Goal: Navigation & Orientation: Find specific page/section

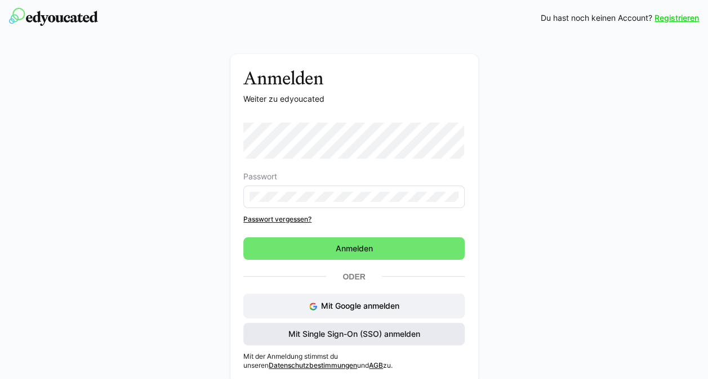
click at [316, 335] on span "Mit Single Sign-On (SSO) anmelden" at bounding box center [354, 334] width 135 height 11
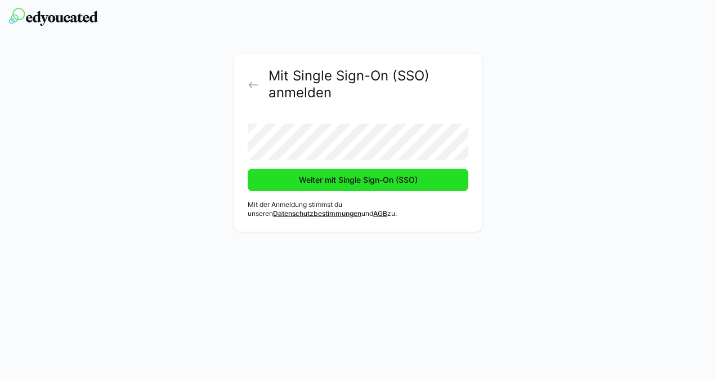
click at [303, 188] on span "Weiter mit Single Sign-On (SSO)" at bounding box center [358, 180] width 221 height 23
click at [299, 178] on span "Weiter mit Single Sign-On (SSO)" at bounding box center [358, 179] width 122 height 11
click at [339, 173] on span "Weiter mit Single Sign-On (SSO)" at bounding box center [358, 180] width 221 height 23
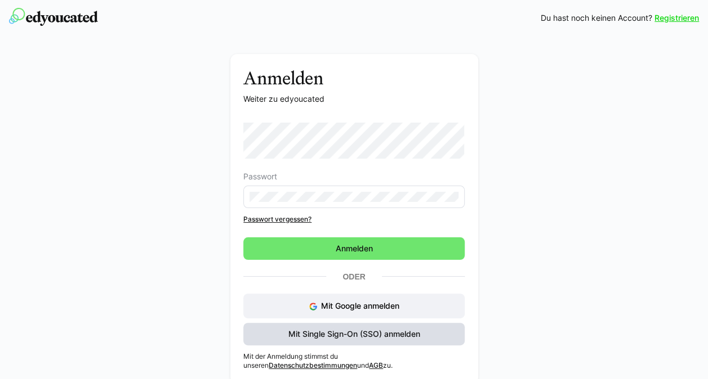
click at [280, 335] on span "Mit Single Sign-On (SSO) anmelden" at bounding box center [353, 334] width 221 height 23
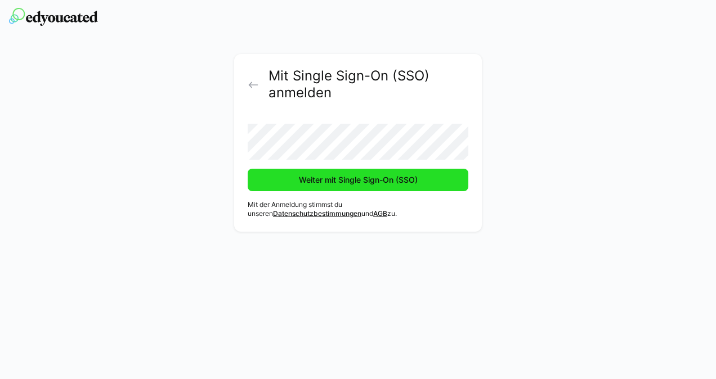
click at [293, 185] on span "Weiter mit Single Sign-On (SSO)" at bounding box center [358, 180] width 221 height 23
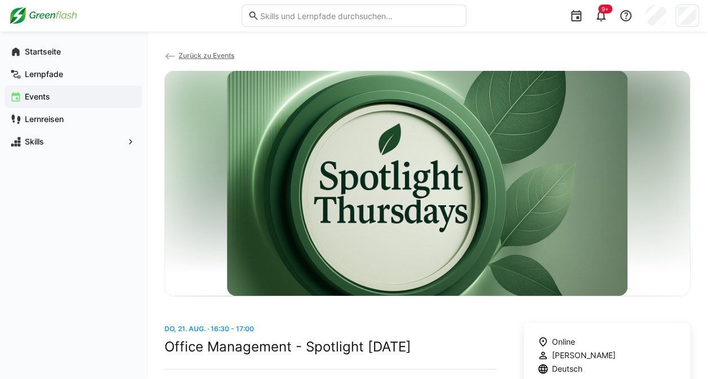
click at [196, 53] on span "Zurück zu Events" at bounding box center [206, 55] width 56 height 8
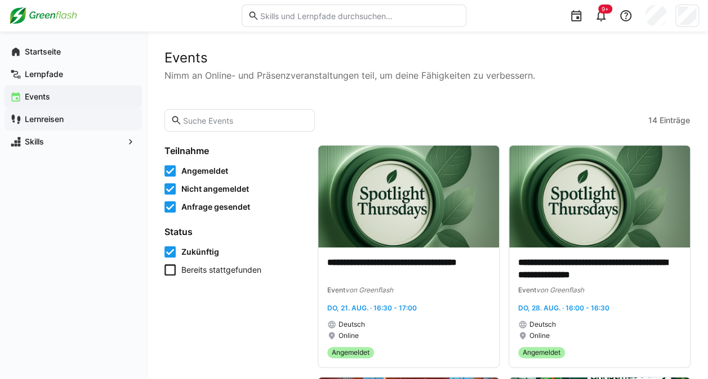
click at [0, 0] on app-navigation-label "Lernreisen" at bounding box center [0, 0] width 0 height 0
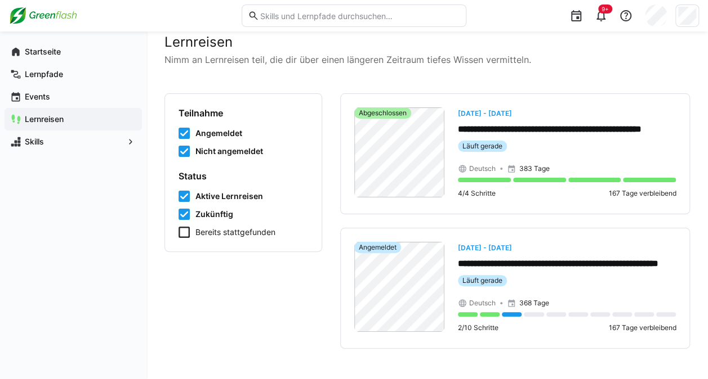
scroll to position [21, 0]
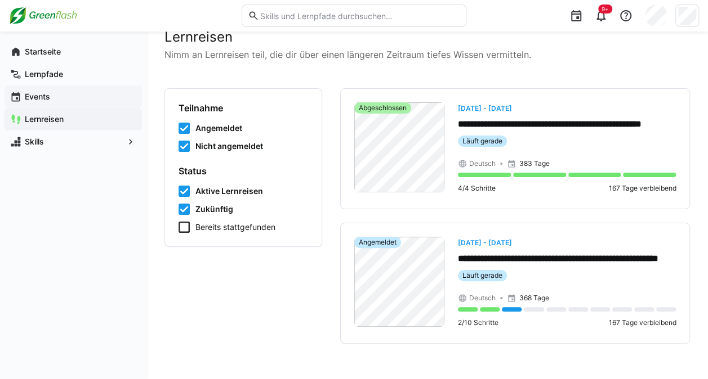
click at [0, 0] on app-navigation-label "Events" at bounding box center [0, 0] width 0 height 0
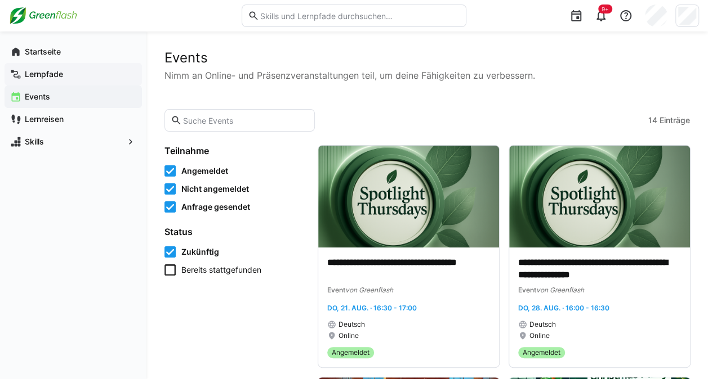
click at [0, 0] on app-navigation-label "Lernpfade" at bounding box center [0, 0] width 0 height 0
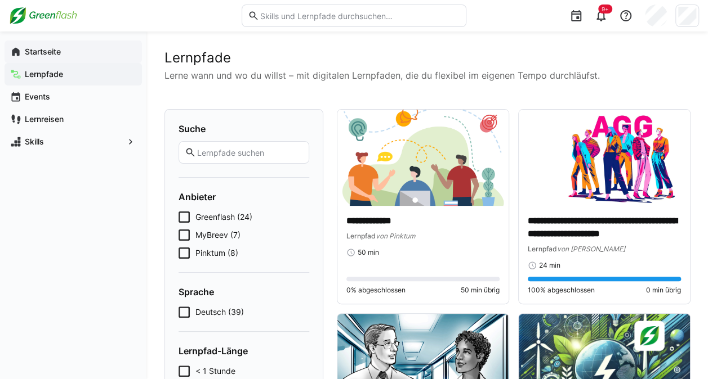
click at [0, 0] on app-navigation-label "Startseite" at bounding box center [0, 0] width 0 height 0
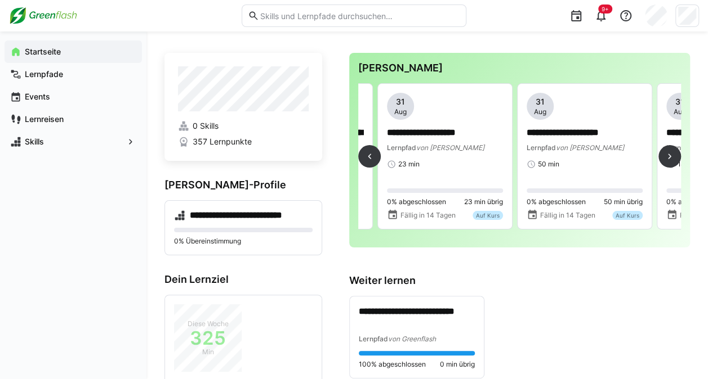
scroll to position [0, 534]
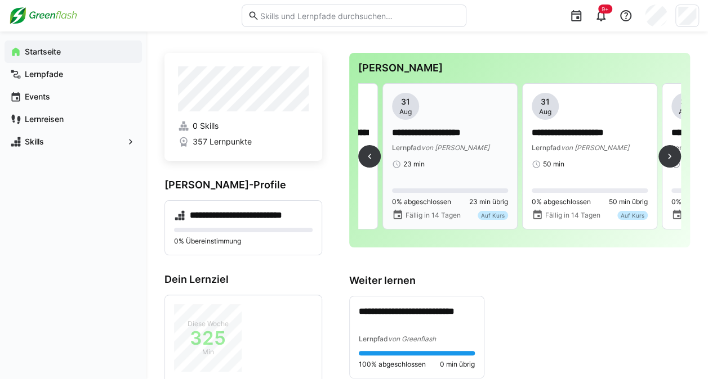
click at [422, 116] on app-date-bubble "[DATE]" at bounding box center [450, 106] width 116 height 27
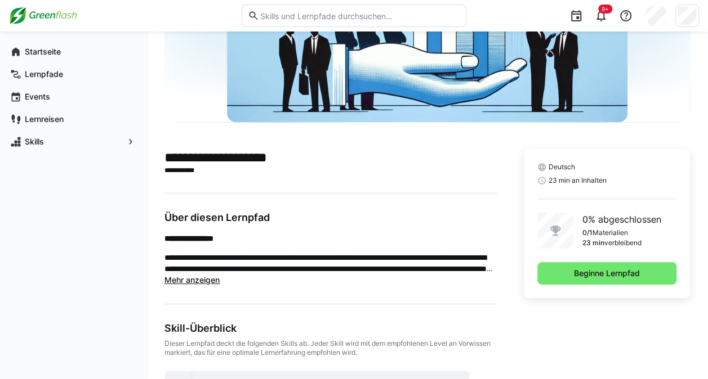
scroll to position [222, 0]
